Goal: Task Accomplishment & Management: Use online tool/utility

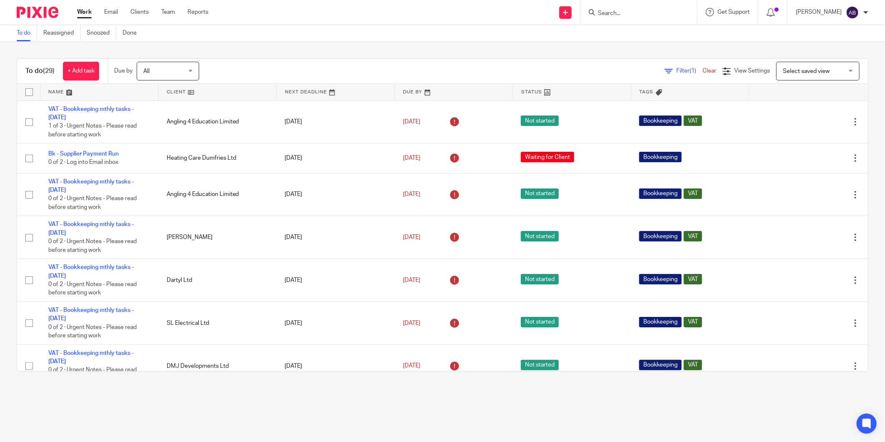
click at [617, 14] on input "Search" at bounding box center [634, 13] width 75 height 7
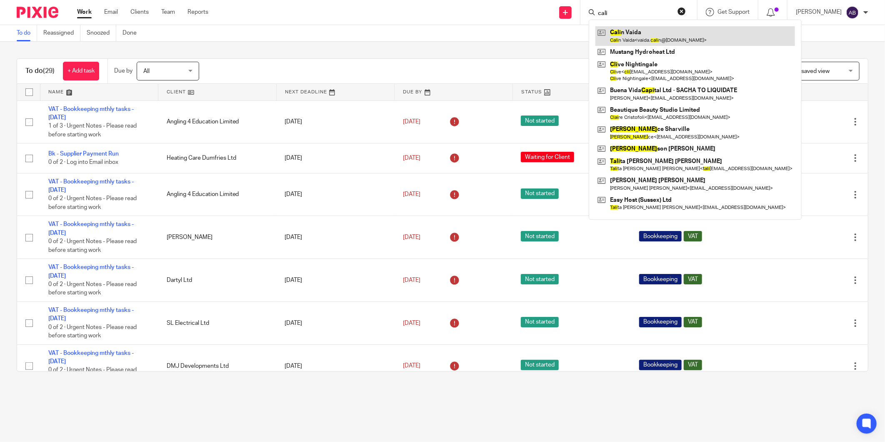
type input "cali"
click at [624, 35] on link at bounding box center [695, 35] width 200 height 19
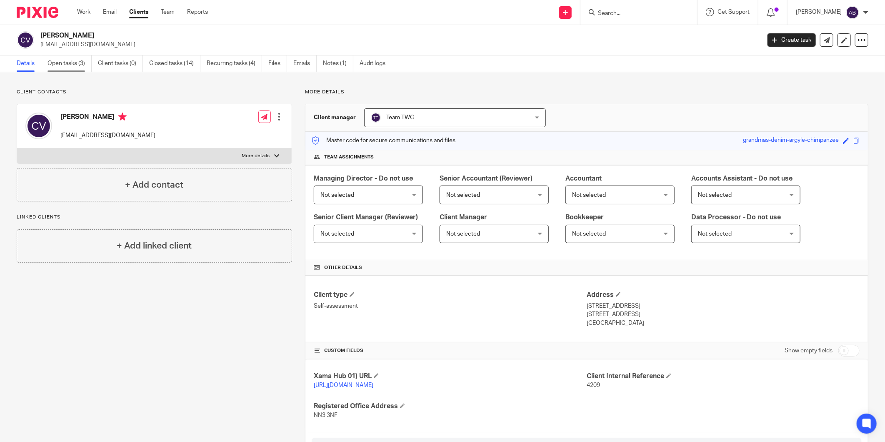
click at [77, 64] on link "Open tasks (3)" at bounding box center [69, 63] width 44 height 16
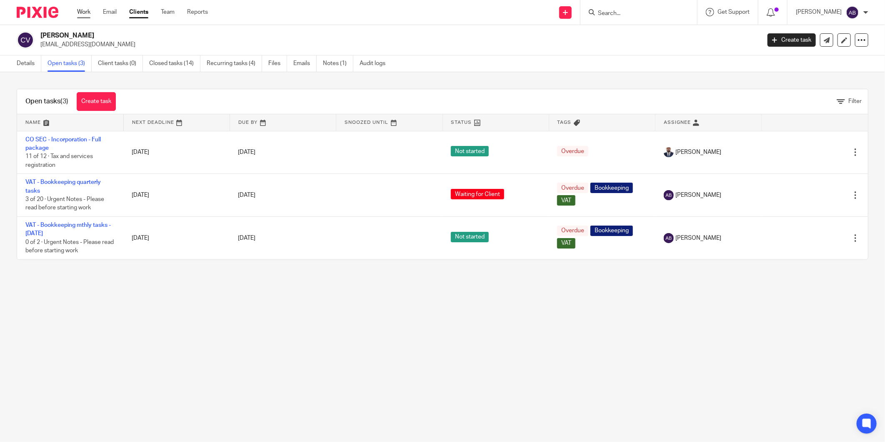
click at [82, 14] on link "Work" at bounding box center [83, 12] width 13 height 8
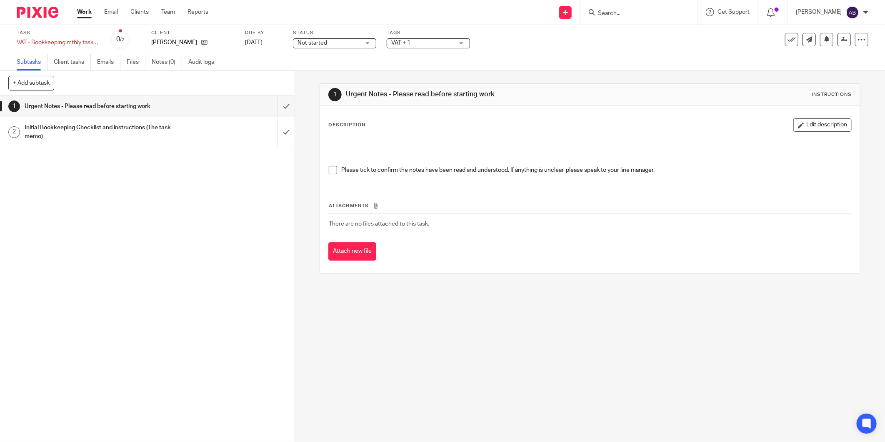
click at [329, 172] on span at bounding box center [333, 170] width 8 height 8
click at [273, 103] on input "submit" at bounding box center [147, 106] width 294 height 21
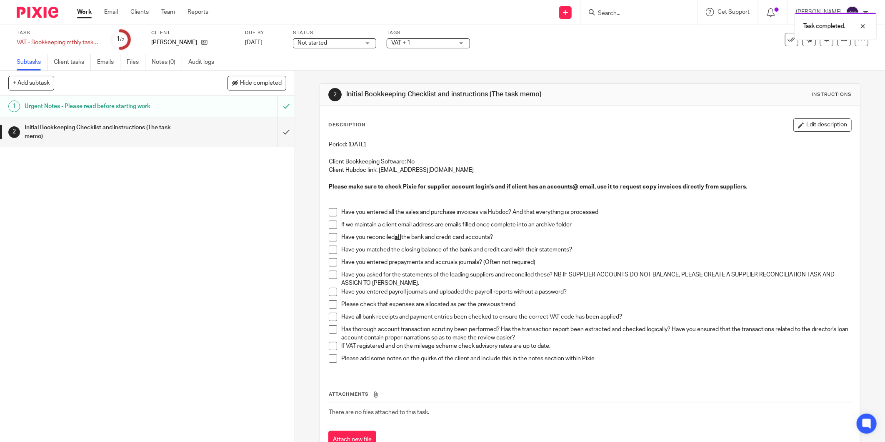
click at [330, 47] on div "Not started Not started" at bounding box center [334, 43] width 83 height 10
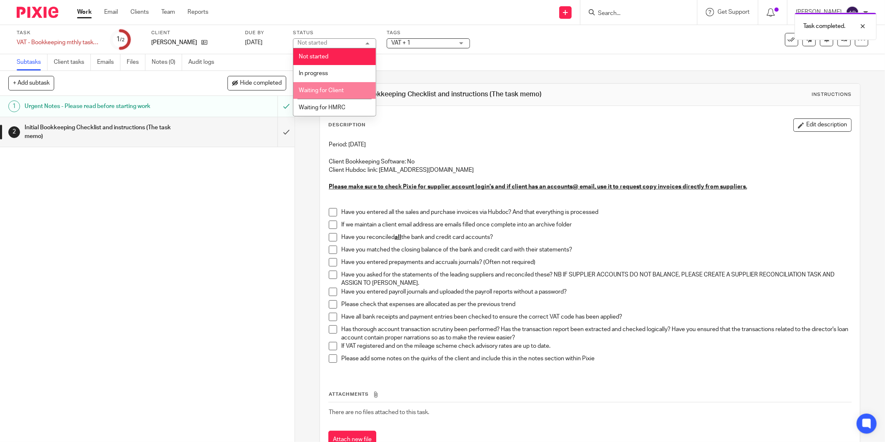
click at [332, 91] on span "Waiting for Client" at bounding box center [321, 90] width 45 height 6
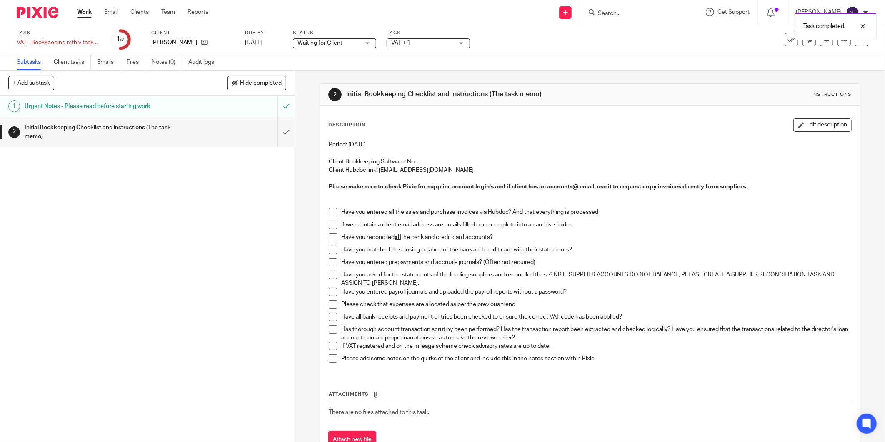
click at [329, 210] on span at bounding box center [333, 212] width 8 height 8
click at [325, 242] on div "Period: August 2025 Client Bookkeeping Software: No Client Hubdoc link: cvplumb…" at bounding box center [589, 254] width 531 height 237
click at [329, 240] on span at bounding box center [333, 237] width 8 height 8
click at [329, 250] on span at bounding box center [333, 249] width 8 height 8
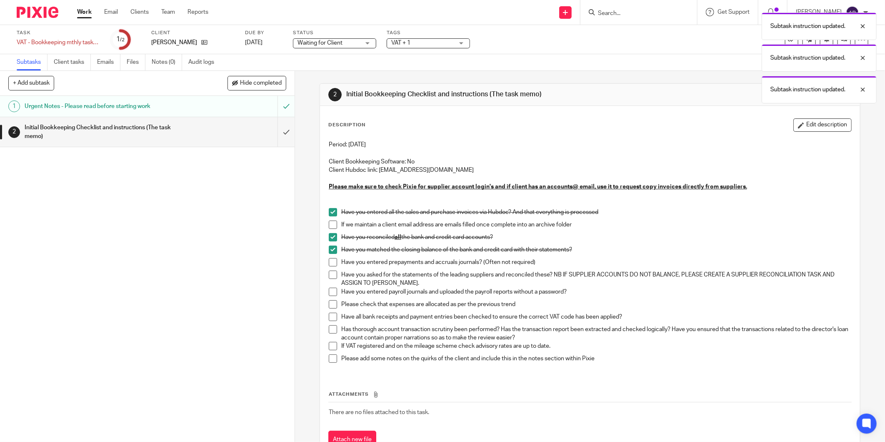
click at [329, 292] on span at bounding box center [333, 291] width 8 height 8
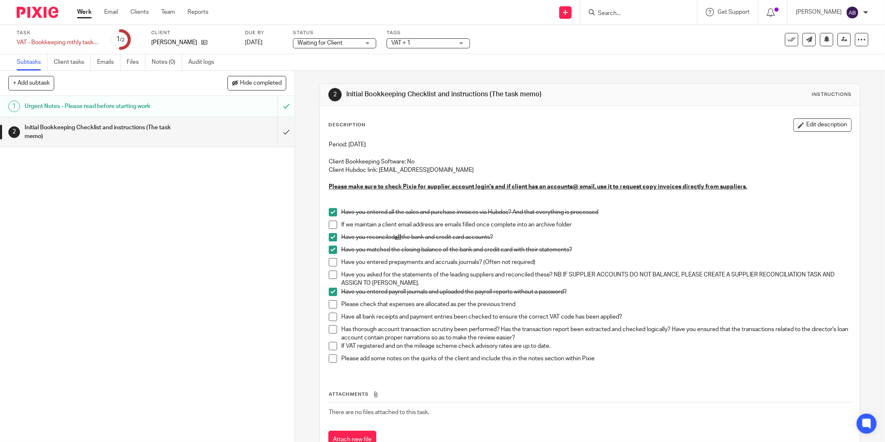
click at [330, 304] on span at bounding box center [333, 304] width 8 height 8
click at [331, 315] on span at bounding box center [333, 316] width 8 height 8
click at [330, 329] on span at bounding box center [333, 329] width 8 height 8
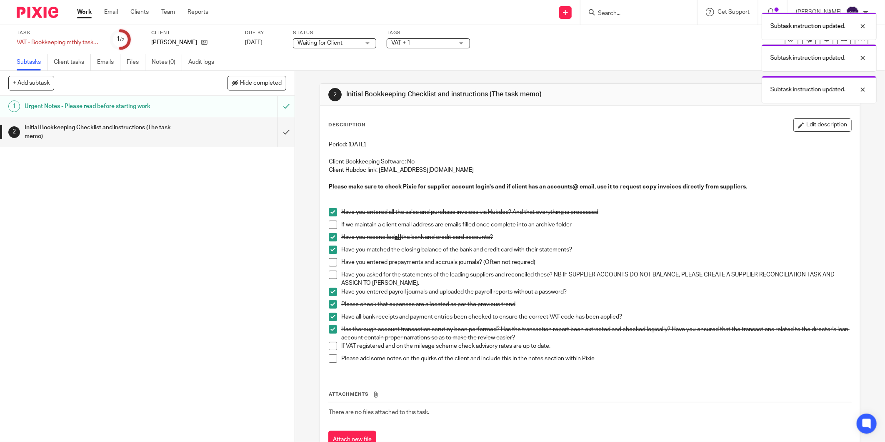
click at [329, 359] on span at bounding box center [333, 358] width 8 height 8
click at [330, 360] on span at bounding box center [333, 358] width 8 height 8
click at [277, 132] on input "submit" at bounding box center [147, 132] width 294 height 30
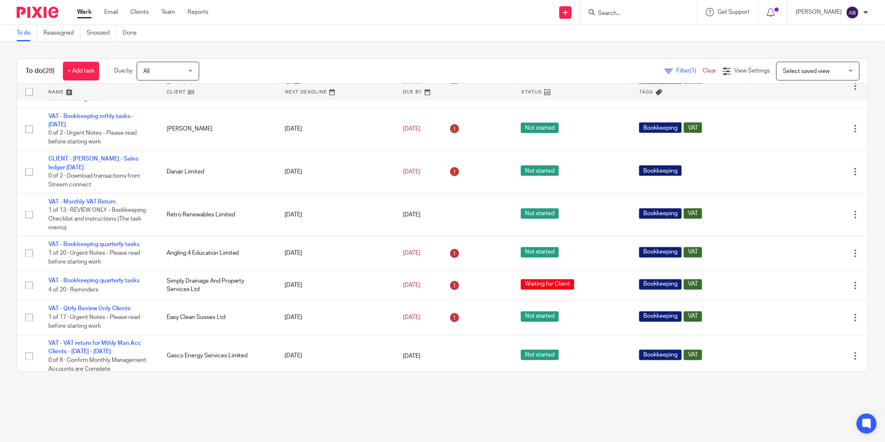
scroll to position [867, 0]
